Goal: Transaction & Acquisition: Download file/media

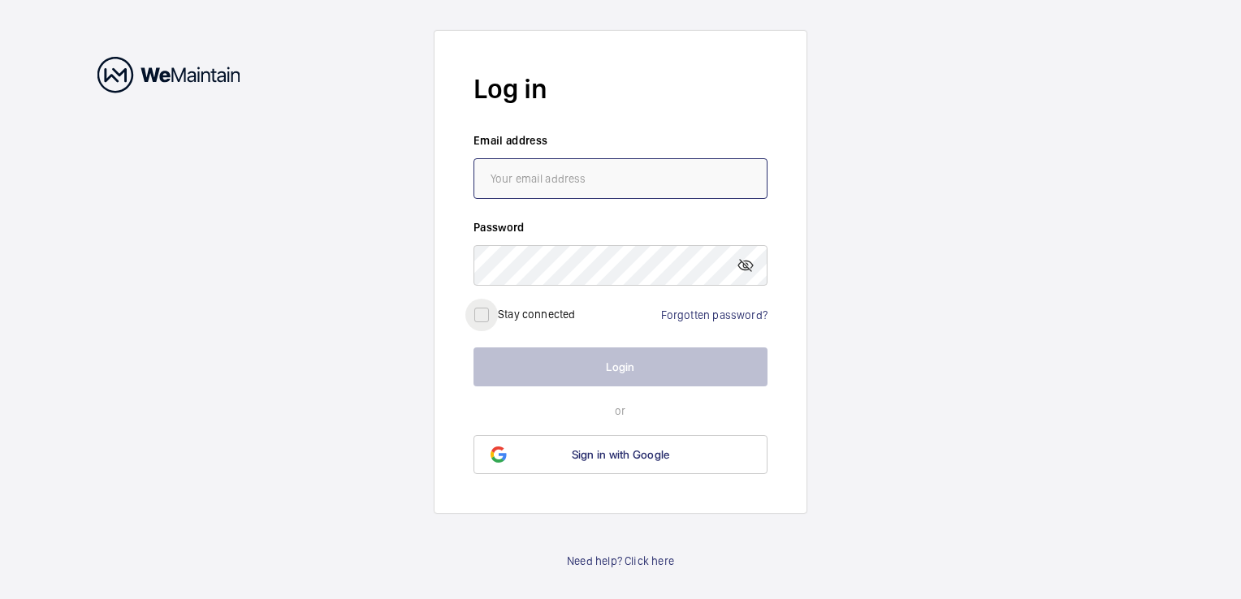
type input "[PERSON_NAME][EMAIL_ADDRESS][DOMAIN_NAME]"
click at [484, 310] on input "checkbox" at bounding box center [481, 315] width 32 height 32
checkbox input "true"
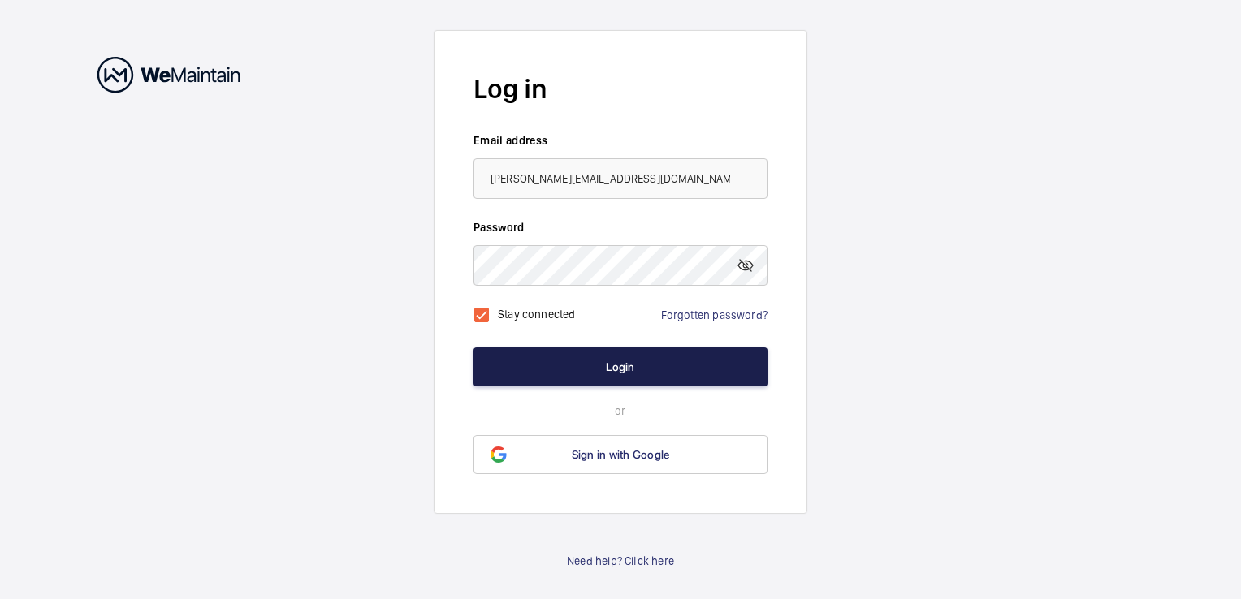
click at [572, 355] on button "Login" at bounding box center [621, 367] width 294 height 39
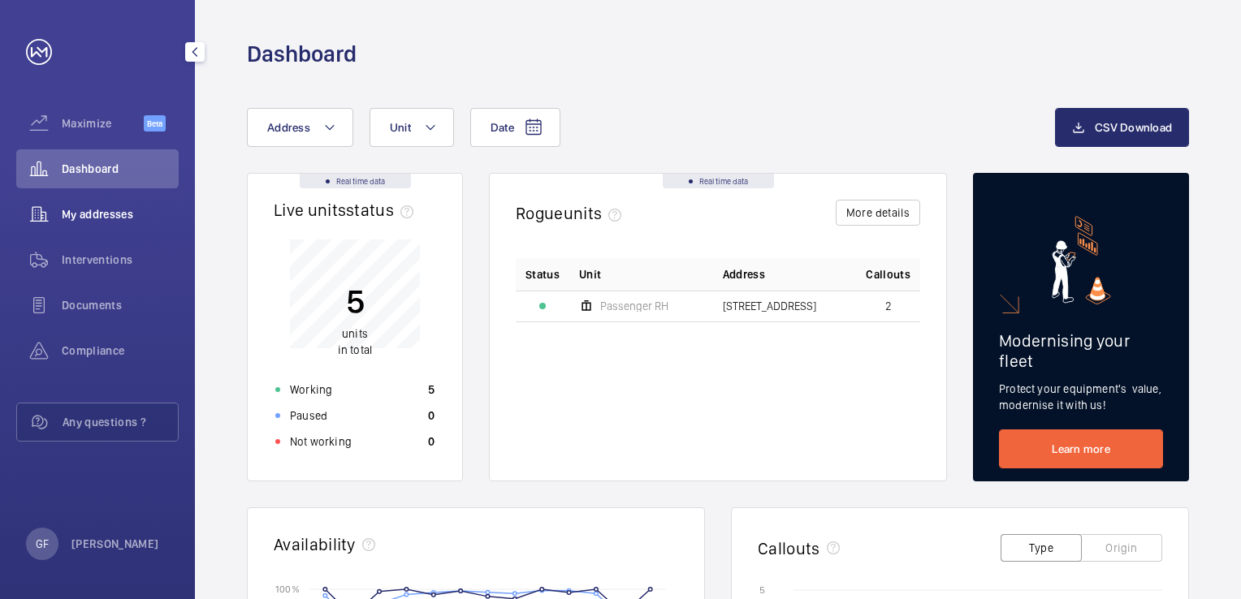
click at [95, 216] on span "My addresses" at bounding box center [120, 214] width 117 height 16
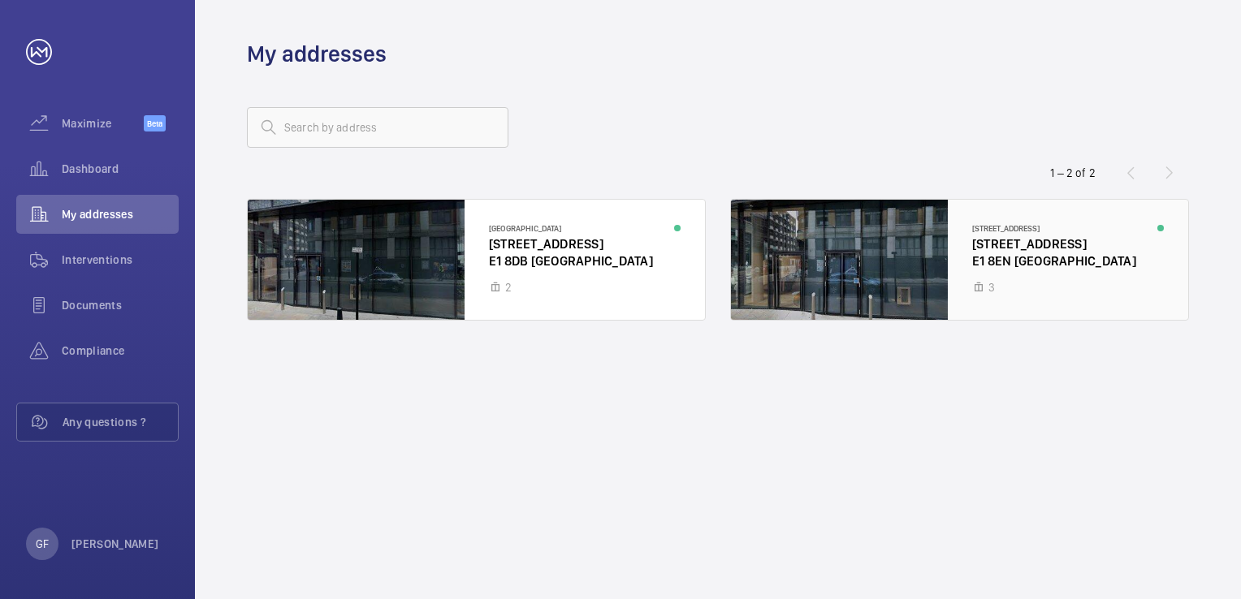
click at [898, 236] on div at bounding box center [959, 260] width 457 height 120
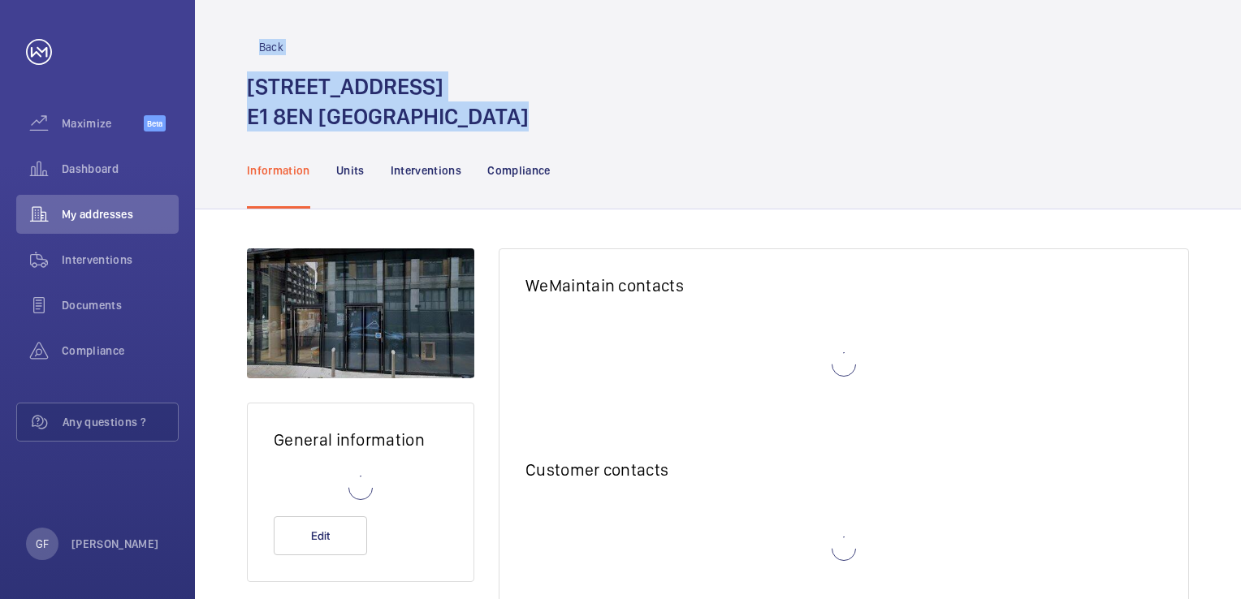
click at [898, 236] on div "General information Edit WeMaintain contacts Customer contacts Add a contact" at bounding box center [718, 466] width 1046 height 513
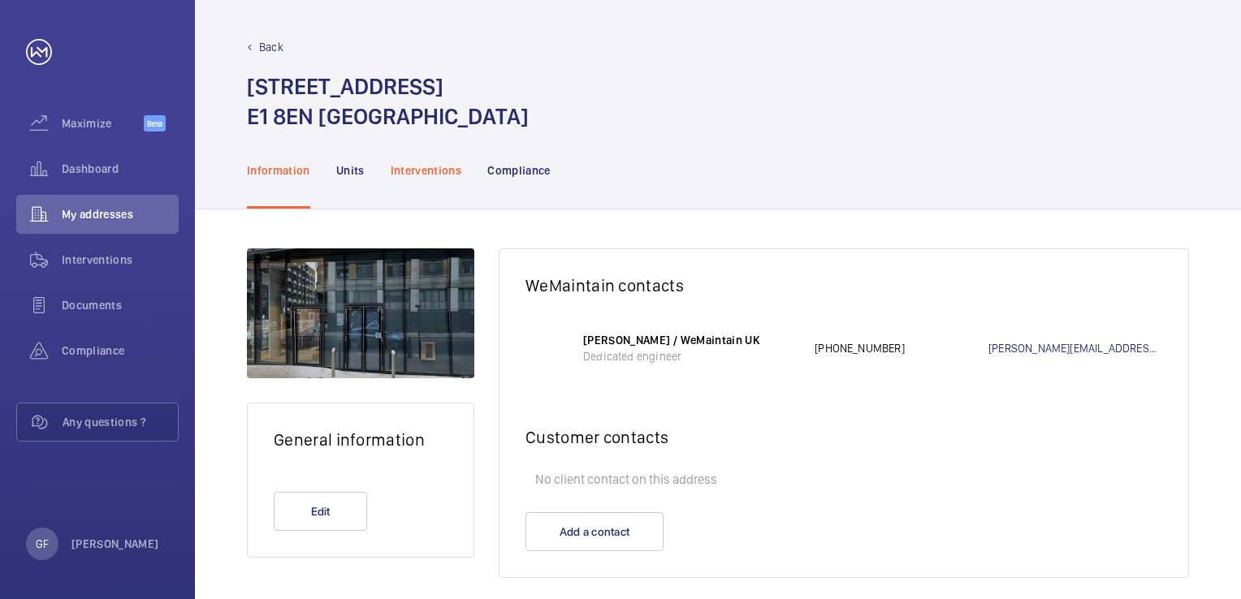
click at [425, 167] on p "Interventions" at bounding box center [426, 170] width 71 height 16
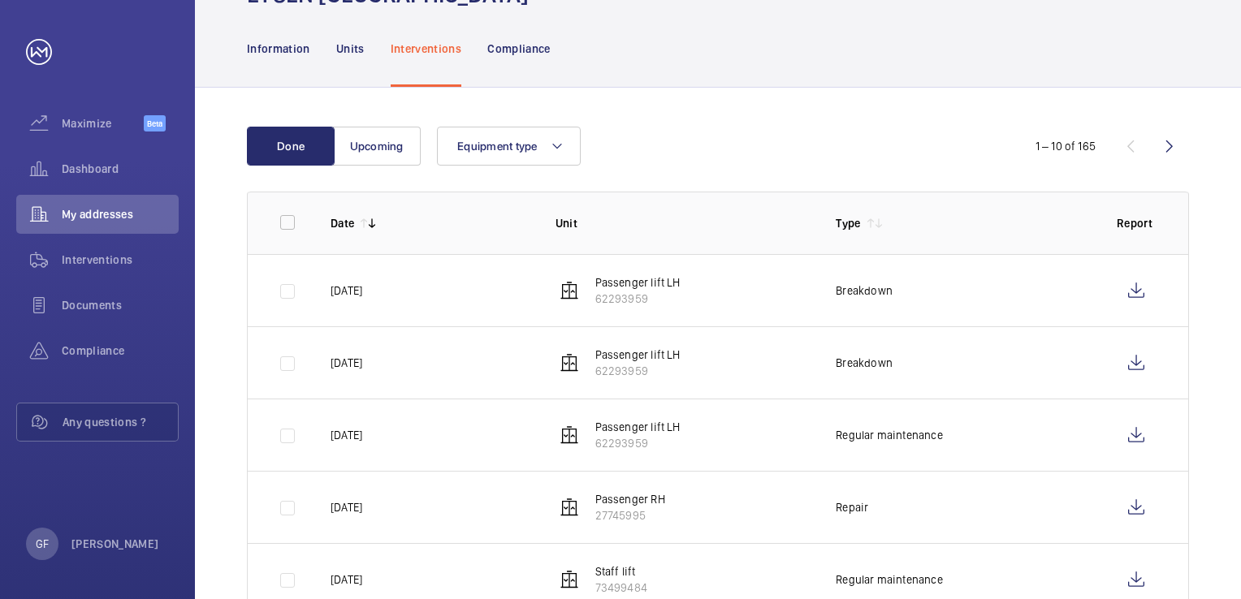
scroll to position [162, 0]
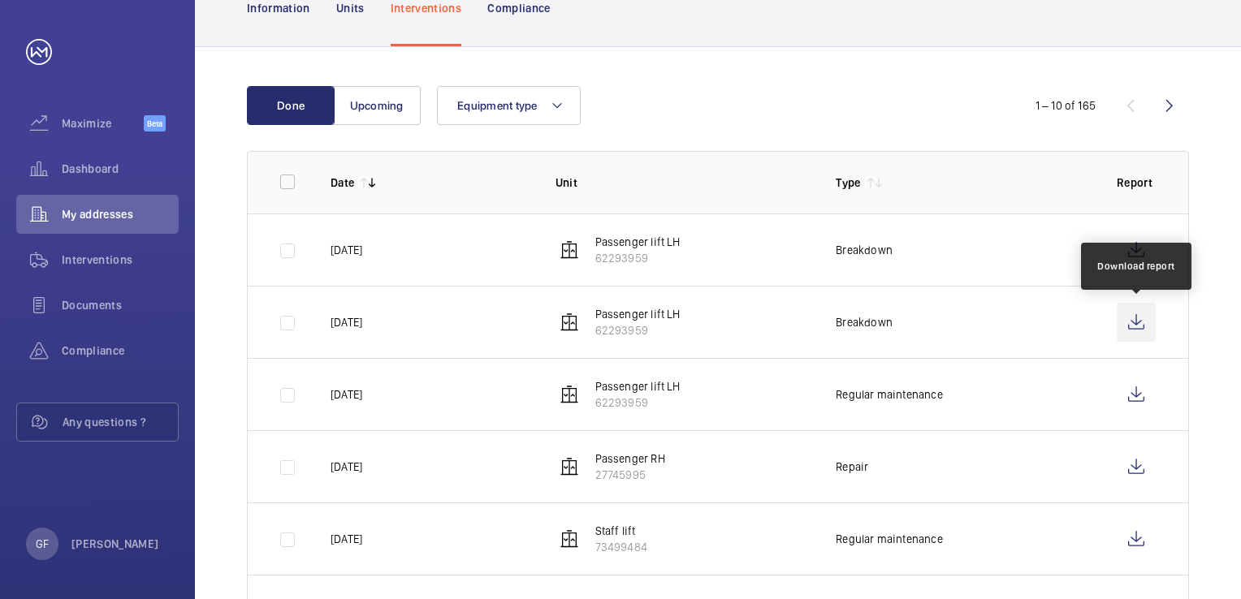
click at [1138, 326] on wm-front-icon-button at bounding box center [1136, 322] width 39 height 39
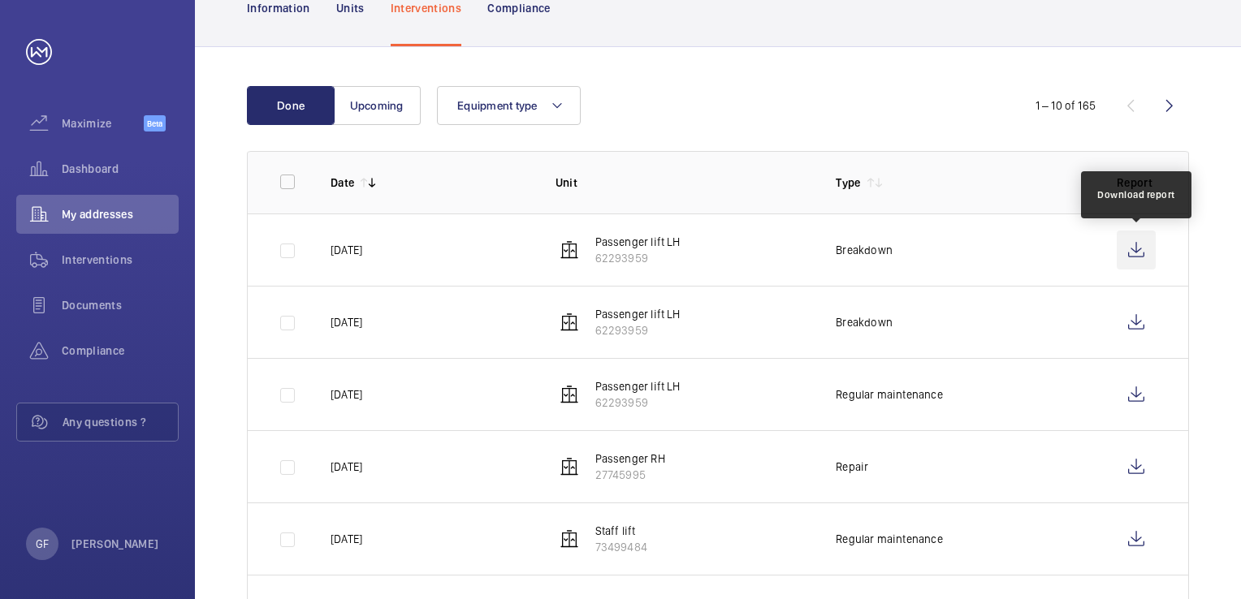
click at [1138, 249] on wm-front-icon-button at bounding box center [1136, 250] width 39 height 39
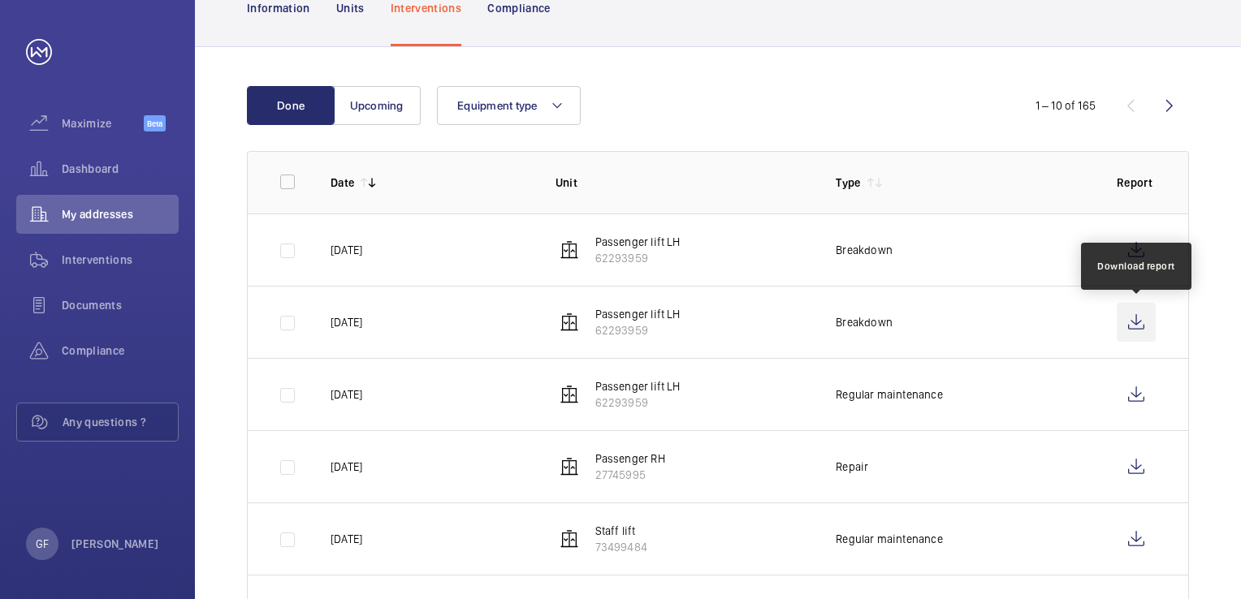
click at [1140, 327] on wm-front-icon-button at bounding box center [1136, 322] width 39 height 39
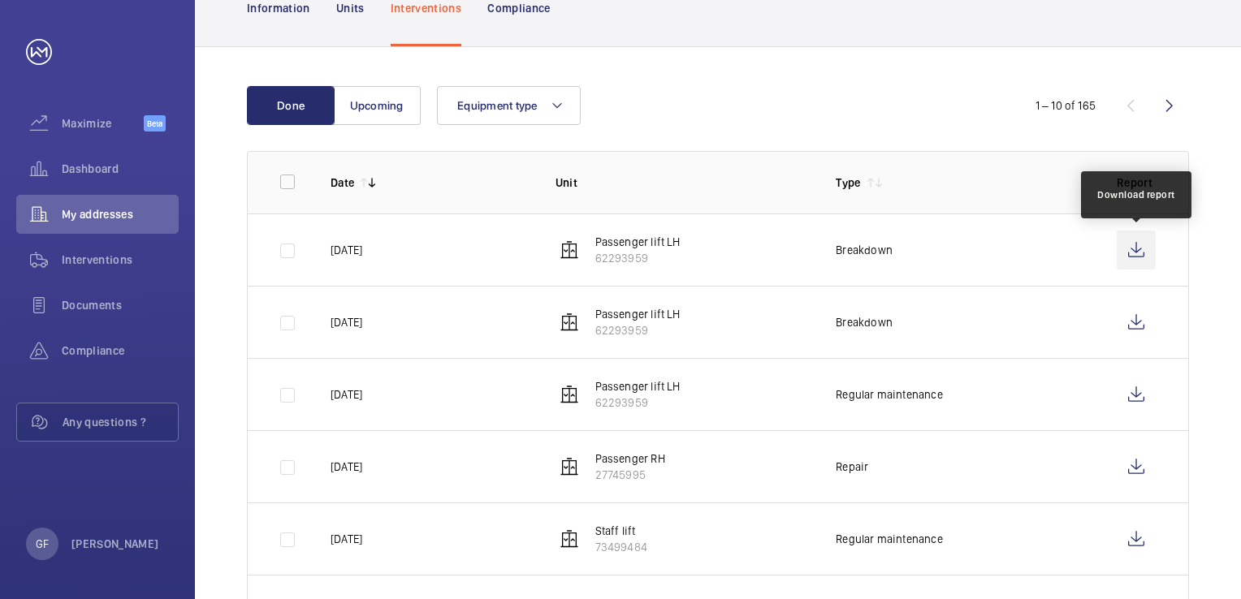
click at [1132, 251] on wm-front-icon-button at bounding box center [1136, 250] width 39 height 39
